Goal: Navigation & Orientation: Find specific page/section

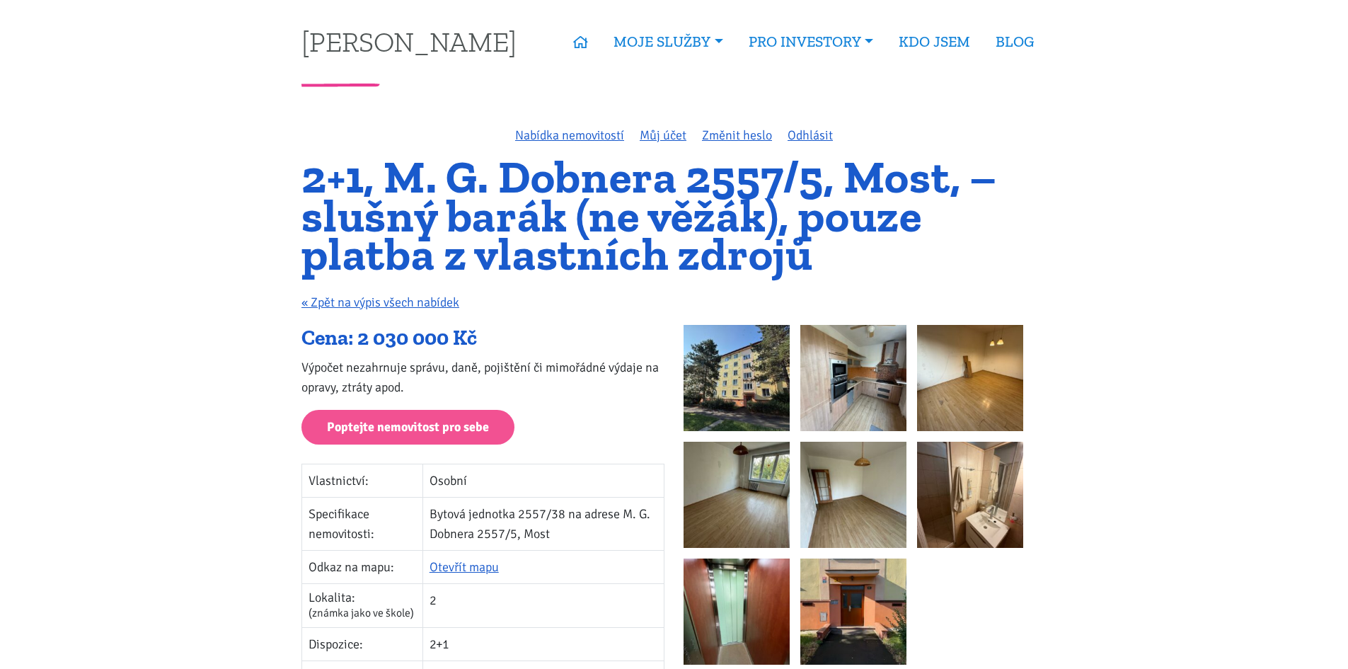
click at [445, 38] on link "[PERSON_NAME]" at bounding box center [408, 42] width 215 height 28
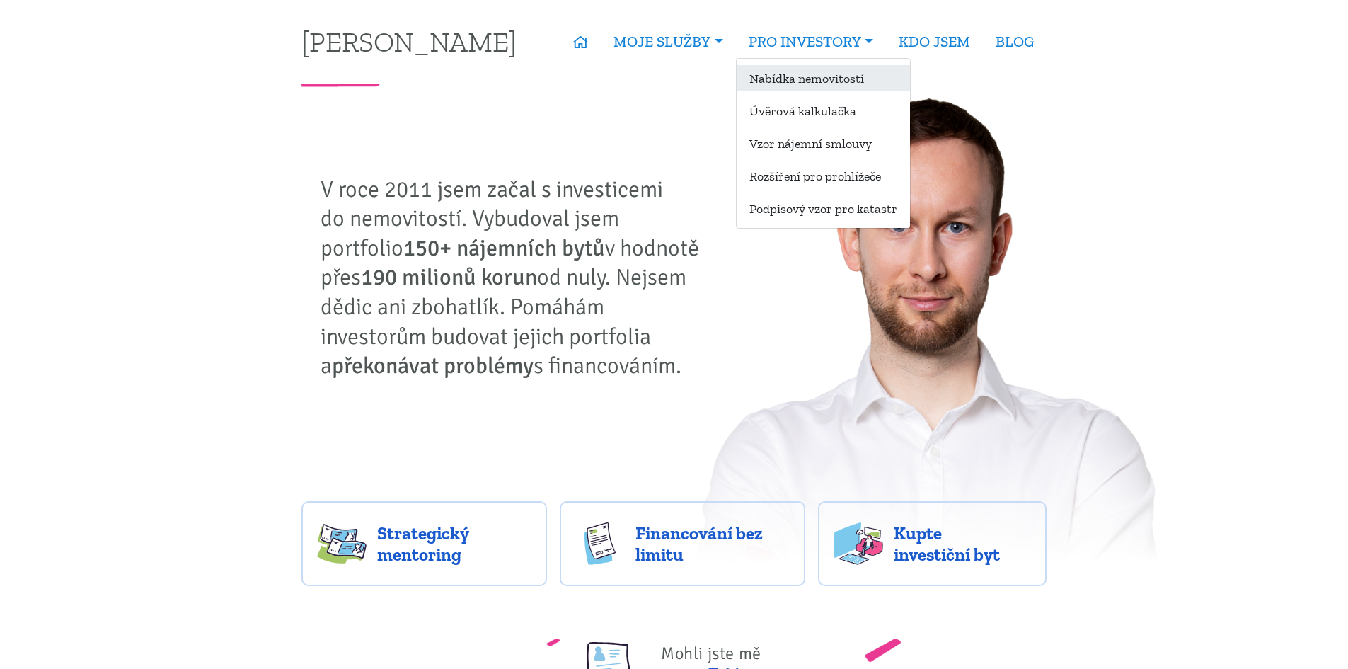
click at [788, 80] on link "Nabídka nemovitostí" at bounding box center [823, 78] width 173 height 26
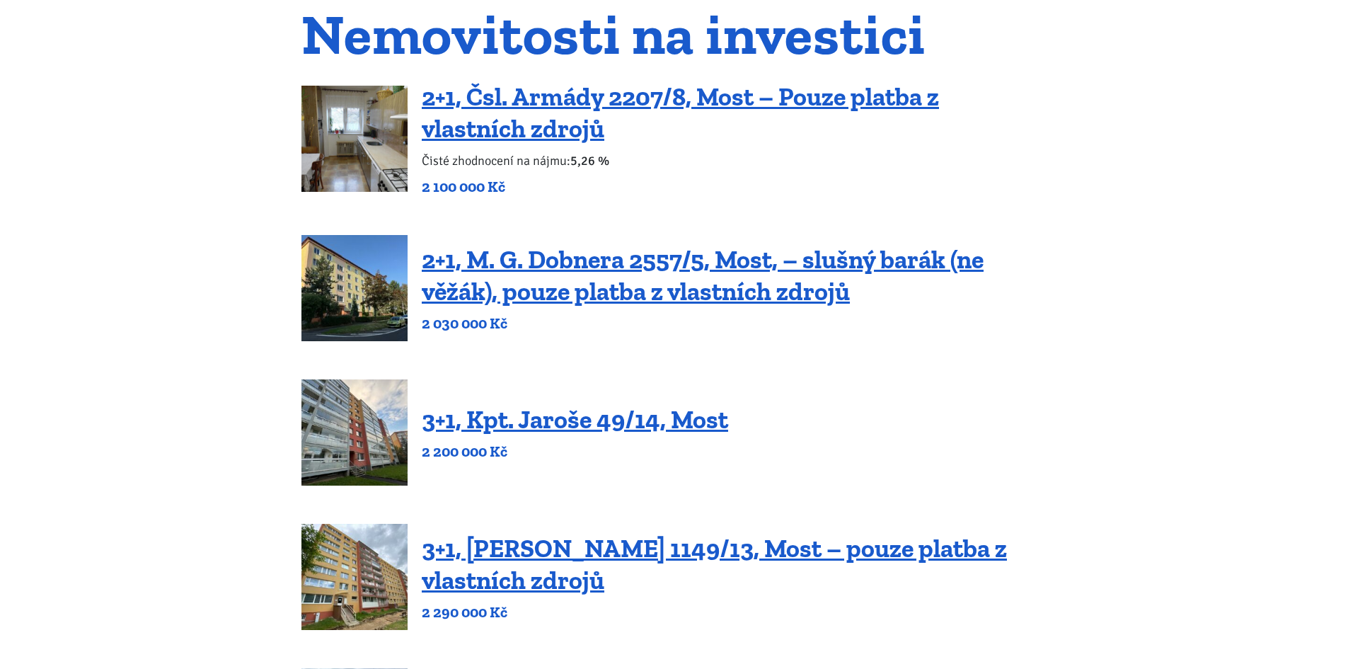
scroll to position [283, 0]
